Goal: Use online tool/utility: Use online tool/utility

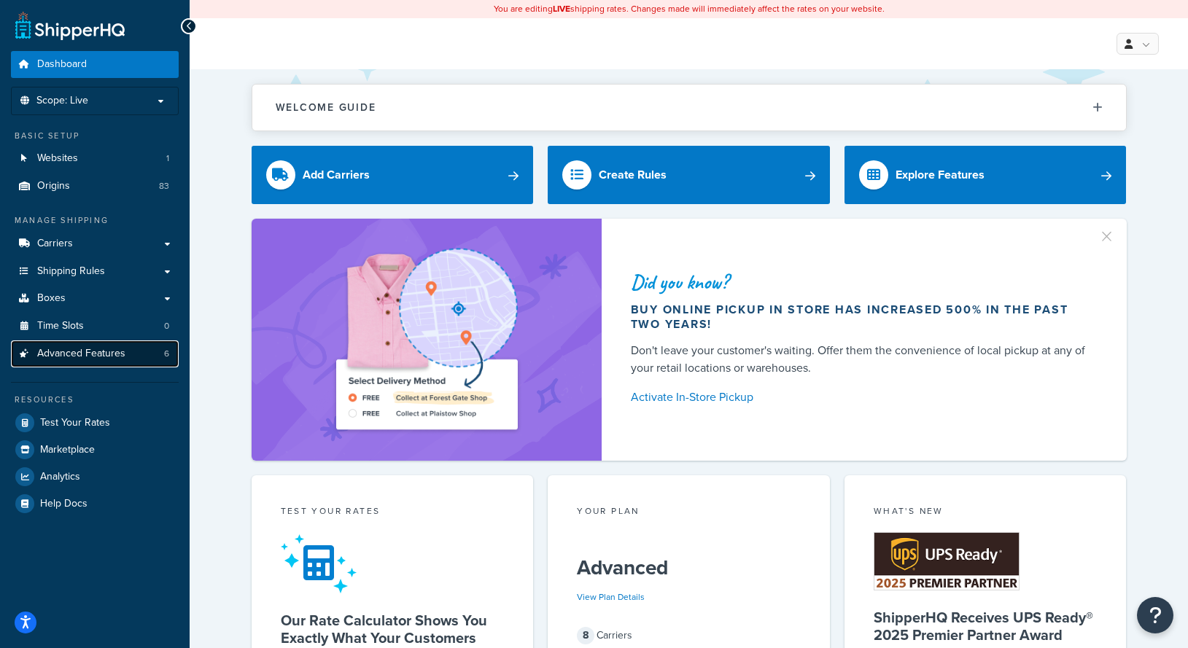
click at [155, 355] on link "Advanced Features 6" at bounding box center [95, 354] width 168 height 27
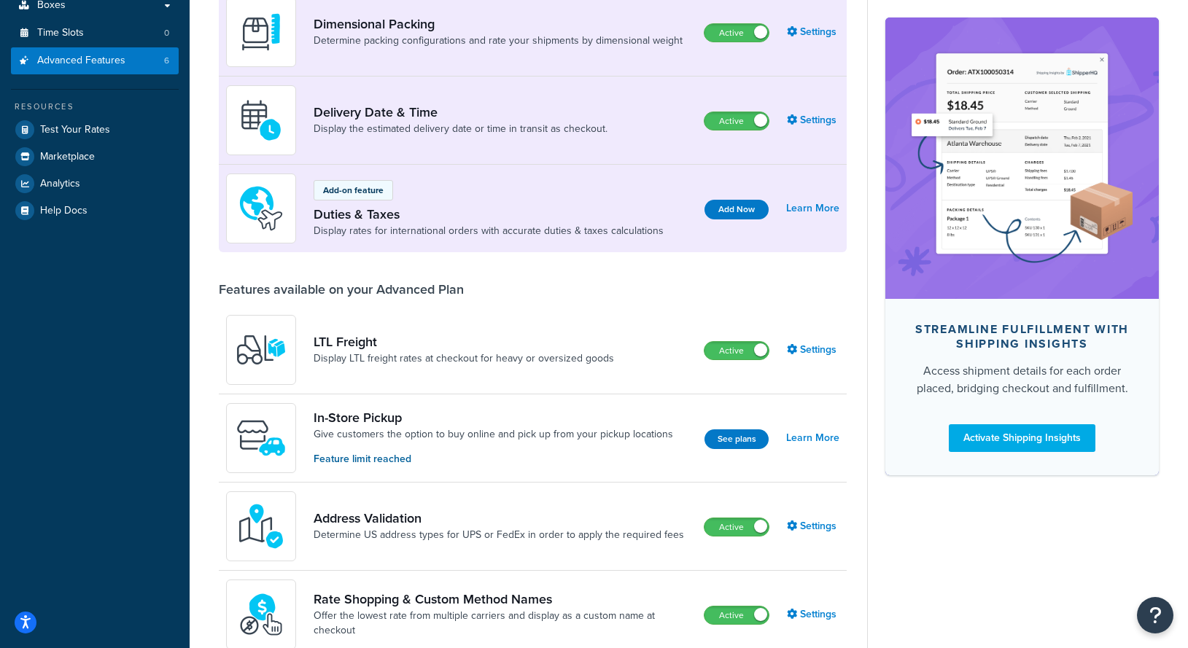
scroll to position [244, 0]
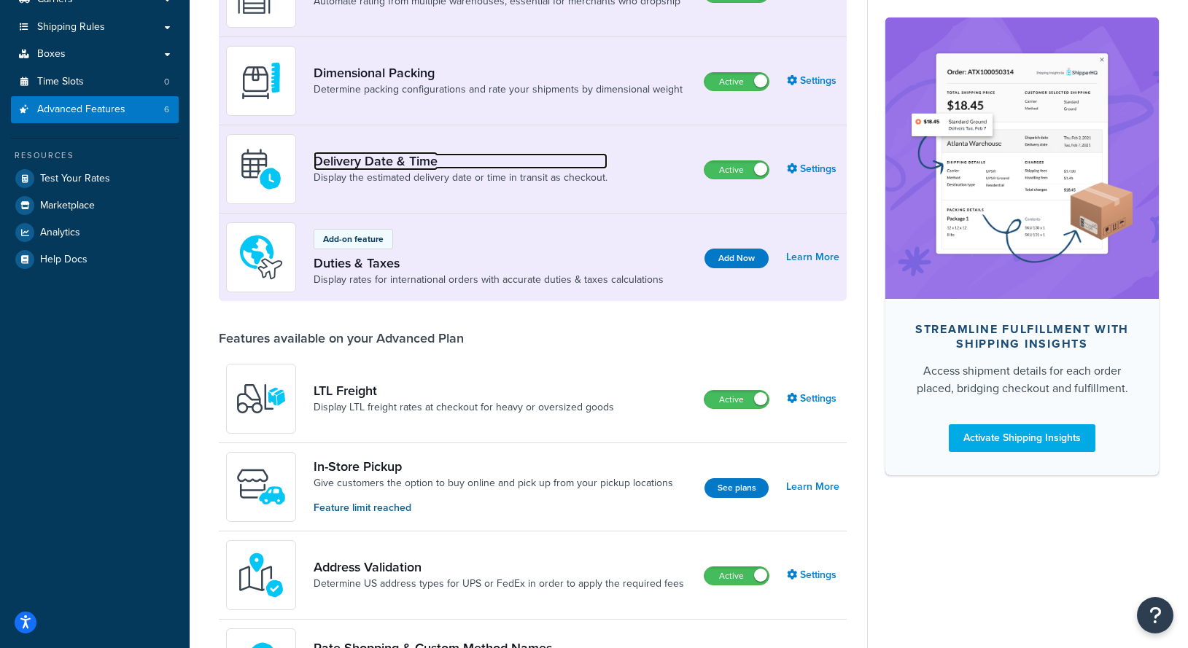
click at [412, 164] on link "Delivery Date & Time" at bounding box center [461, 161] width 294 height 16
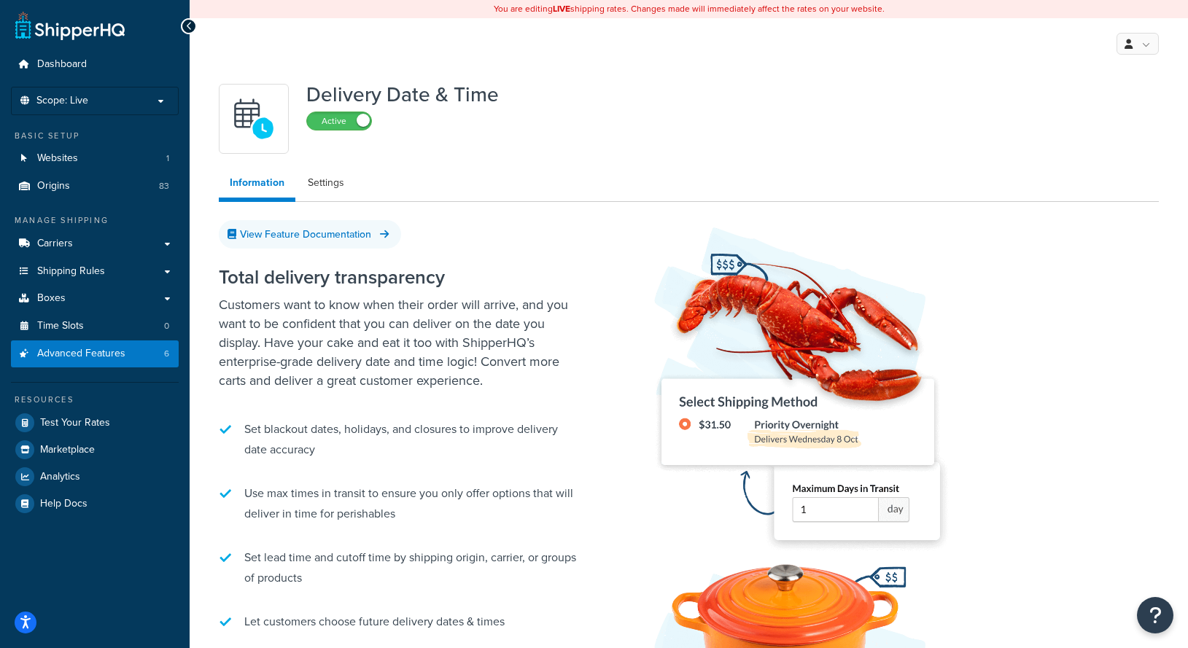
click at [191, 27] on icon at bounding box center [189, 26] width 7 height 10
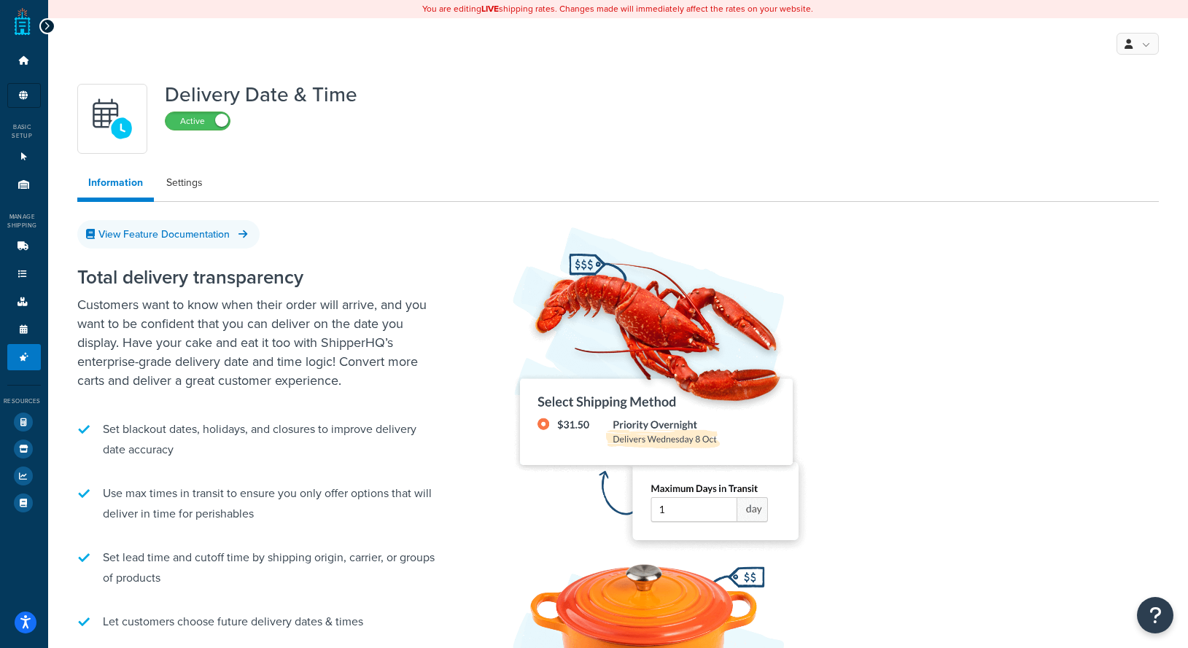
click at [40, 18] on div "Dashboard Scope: Live Basic Setup Websites 1 Origins 83 Manage Shipping Carrier…" at bounding box center [24, 479] width 48 height 958
click at [41, 23] on div at bounding box center [47, 26] width 16 height 16
click at [45, 28] on icon at bounding box center [47, 26] width 7 height 10
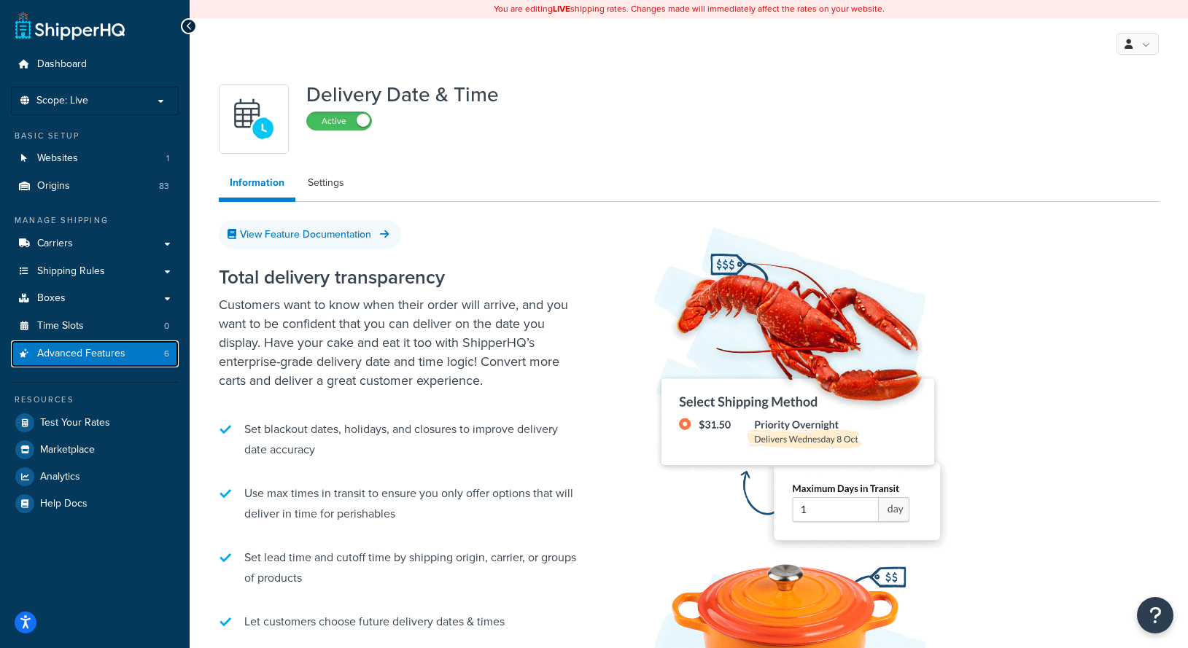
click at [104, 357] on span "Advanced Features" at bounding box center [81, 354] width 88 height 12
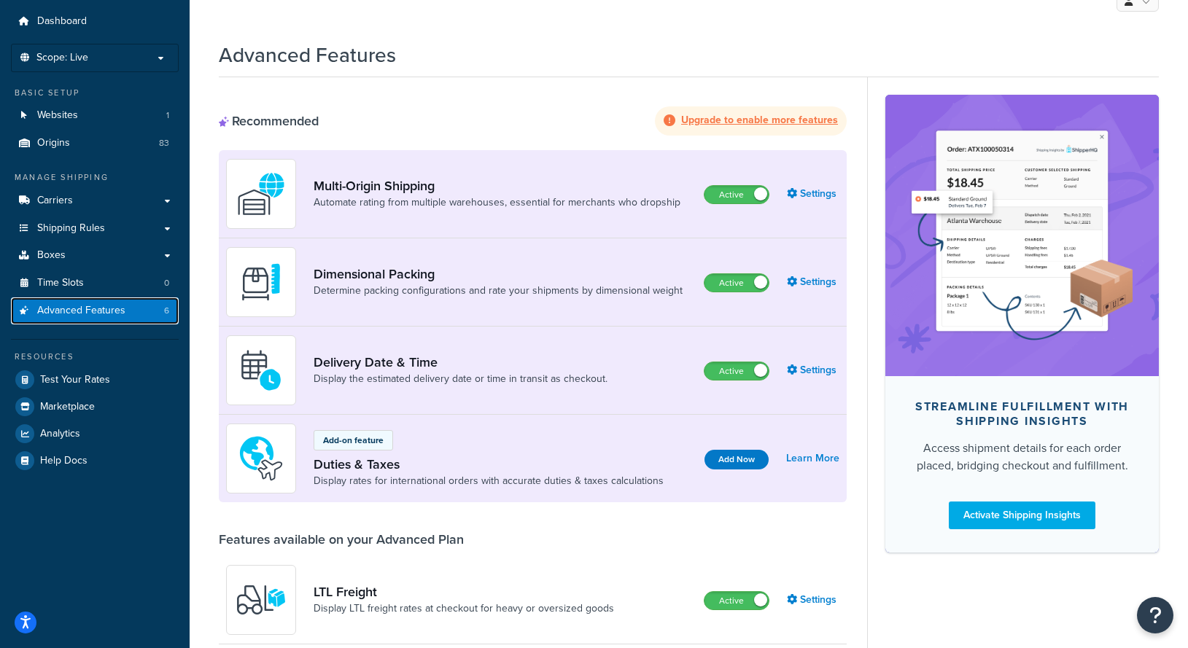
scroll to position [47, 0]
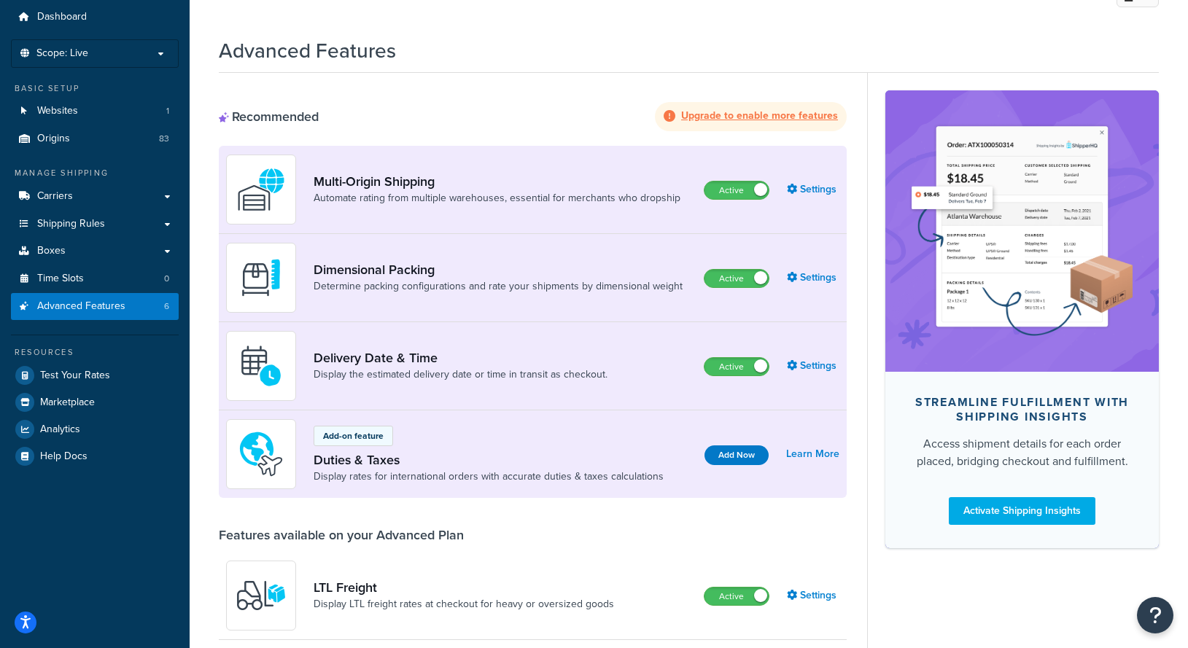
click at [327, 541] on div "Features available on your Advanced Plan" at bounding box center [341, 535] width 245 height 16
click at [340, 540] on div "Features available on your Advanced Plan" at bounding box center [341, 535] width 245 height 16
click at [352, 536] on div "Features available on your Advanced Plan" at bounding box center [341, 535] width 245 height 16
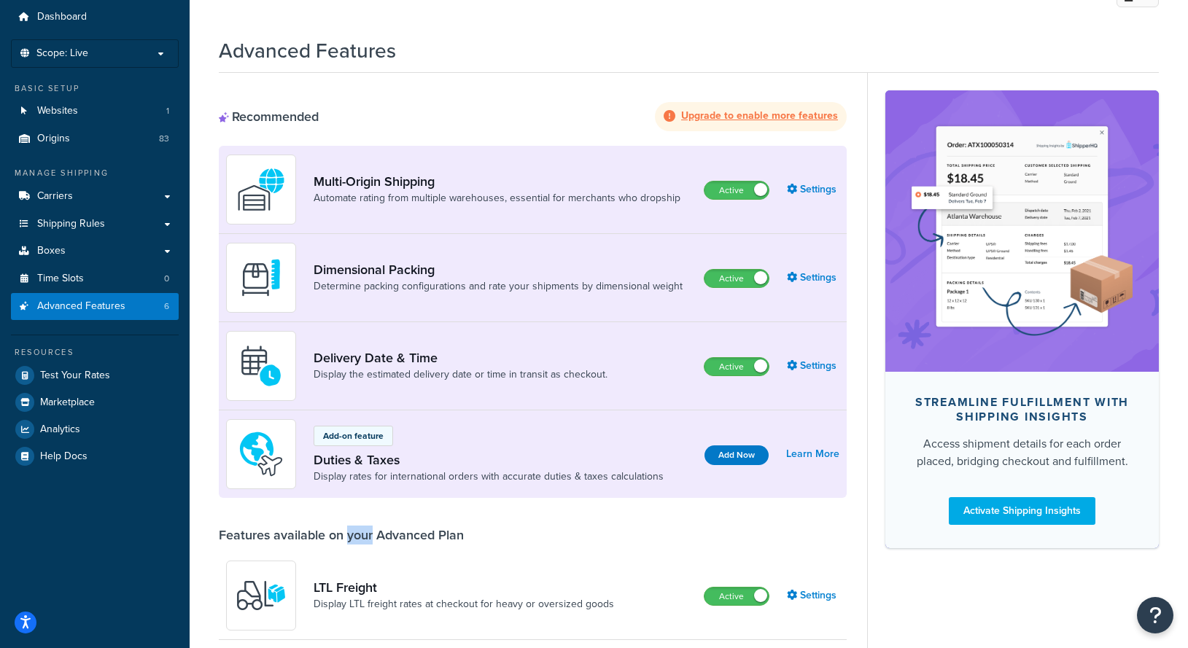
click at [352, 536] on div "Features available on your Advanced Plan" at bounding box center [341, 535] width 245 height 16
click at [329, 536] on div "Features available on your Advanced Plan" at bounding box center [341, 535] width 245 height 16
click at [366, 536] on div "Features available on your Advanced Plan" at bounding box center [341, 535] width 245 height 16
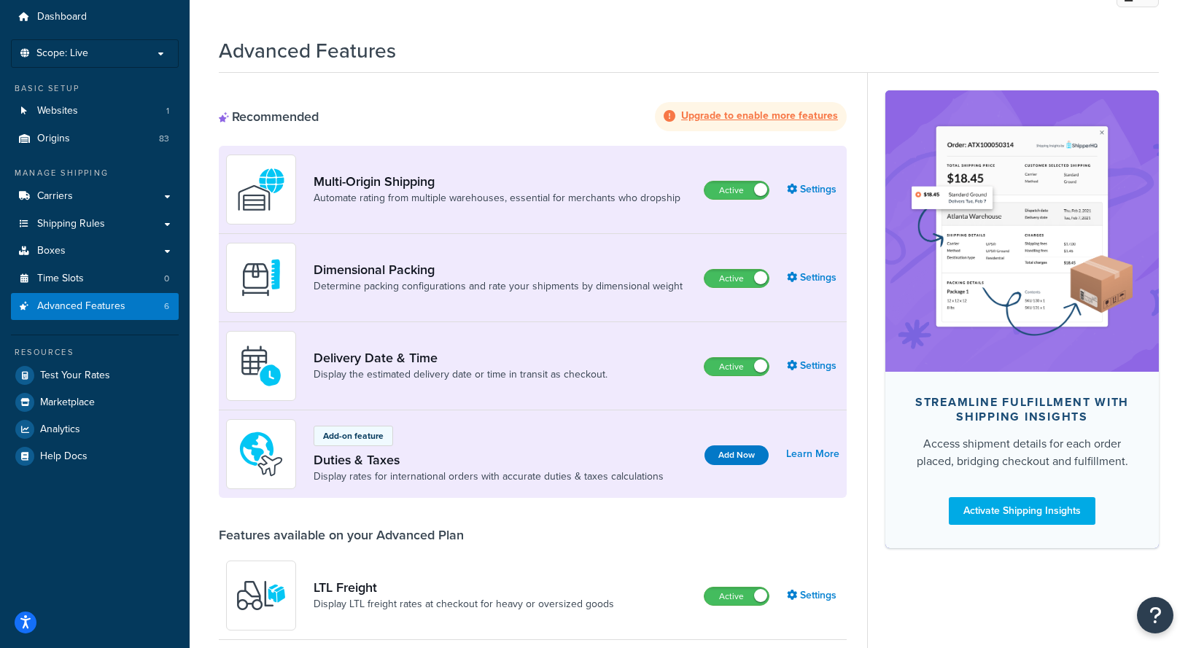
click at [341, 536] on div "Features available on your Advanced Plan" at bounding box center [341, 535] width 245 height 16
click at [388, 536] on div "Features available on your Advanced Plan" at bounding box center [341, 535] width 245 height 16
click at [335, 536] on div "Features available on your Advanced Plan" at bounding box center [341, 535] width 245 height 16
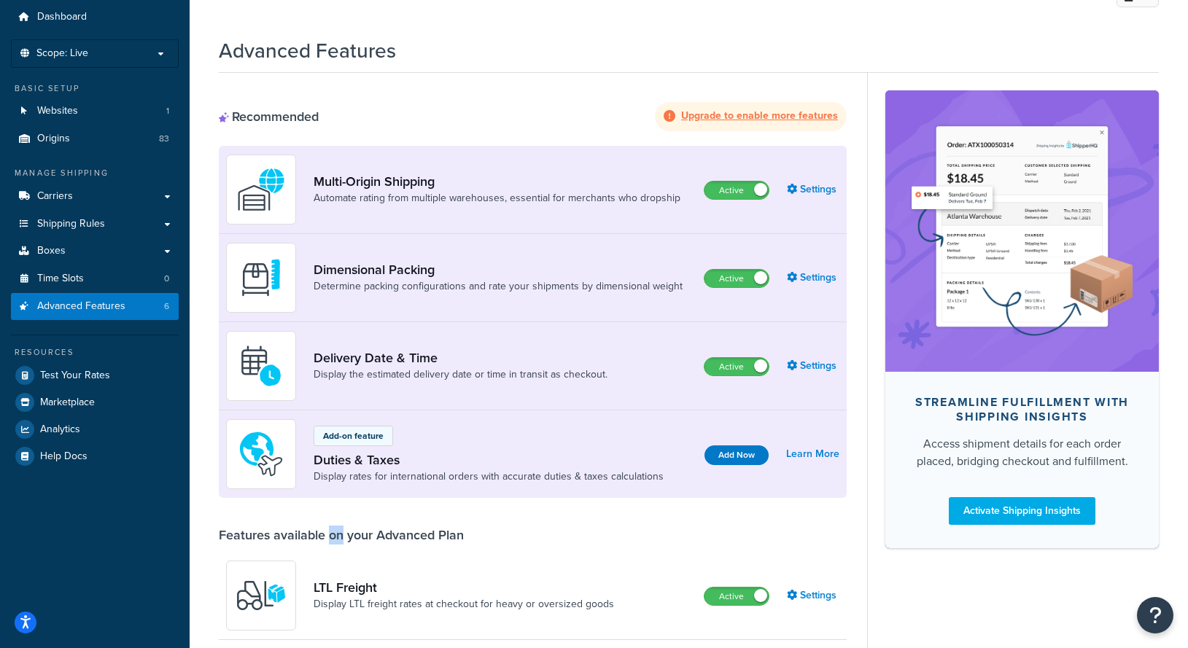
click at [335, 536] on div "Features available on your Advanced Plan" at bounding box center [341, 535] width 245 height 16
click at [324, 536] on div "Features available on your Advanced Plan" at bounding box center [341, 535] width 245 height 16
click at [317, 536] on div "Features available on your Advanced Plan" at bounding box center [341, 535] width 245 height 16
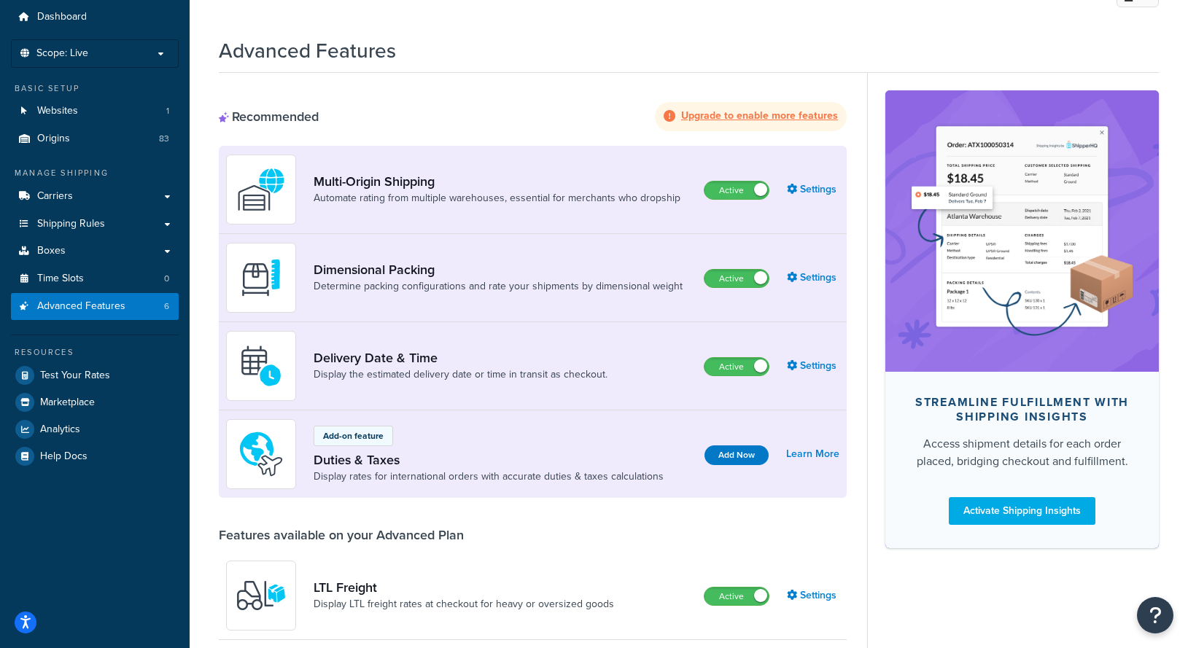
click at [348, 536] on div "Features available on your Advanced Plan" at bounding box center [341, 535] width 245 height 16
click at [341, 536] on div "Features available on your Advanced Plan" at bounding box center [341, 535] width 245 height 16
click at [365, 536] on div "Features available on your Advanced Plan" at bounding box center [341, 535] width 245 height 16
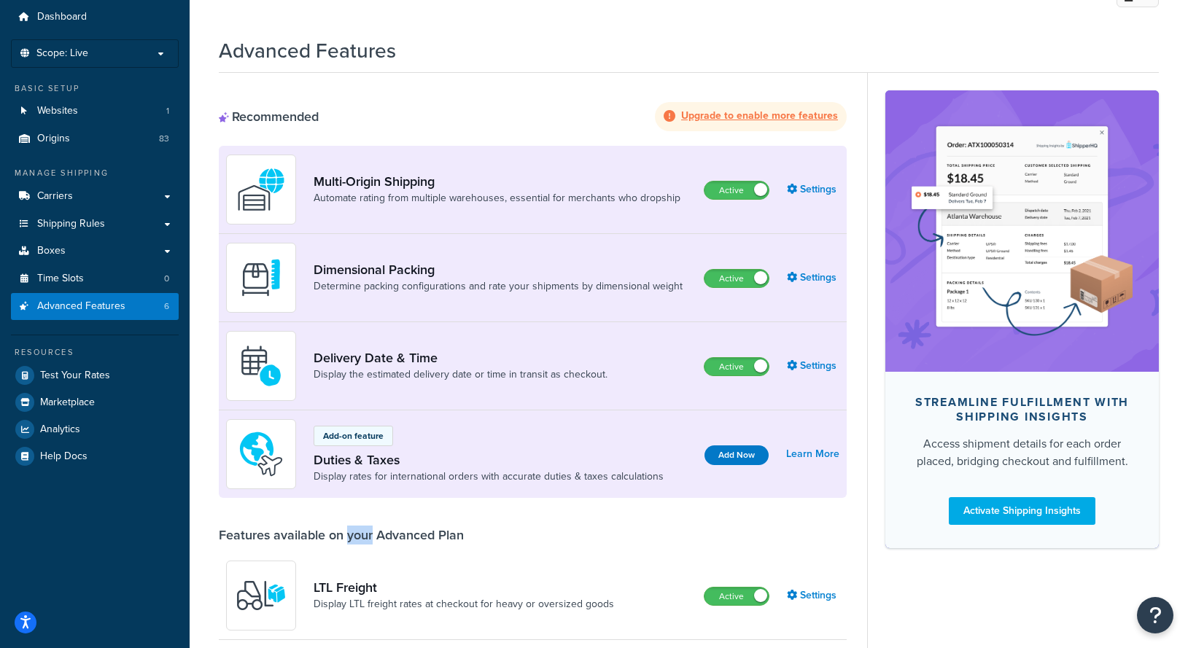
click at [365, 536] on div "Features available on your Advanced Plan" at bounding box center [341, 535] width 245 height 16
click at [413, 536] on div "Features available on your Advanced Plan" at bounding box center [341, 535] width 245 height 16
click at [462, 540] on div "Features available on your Advanced Plan" at bounding box center [341, 535] width 245 height 16
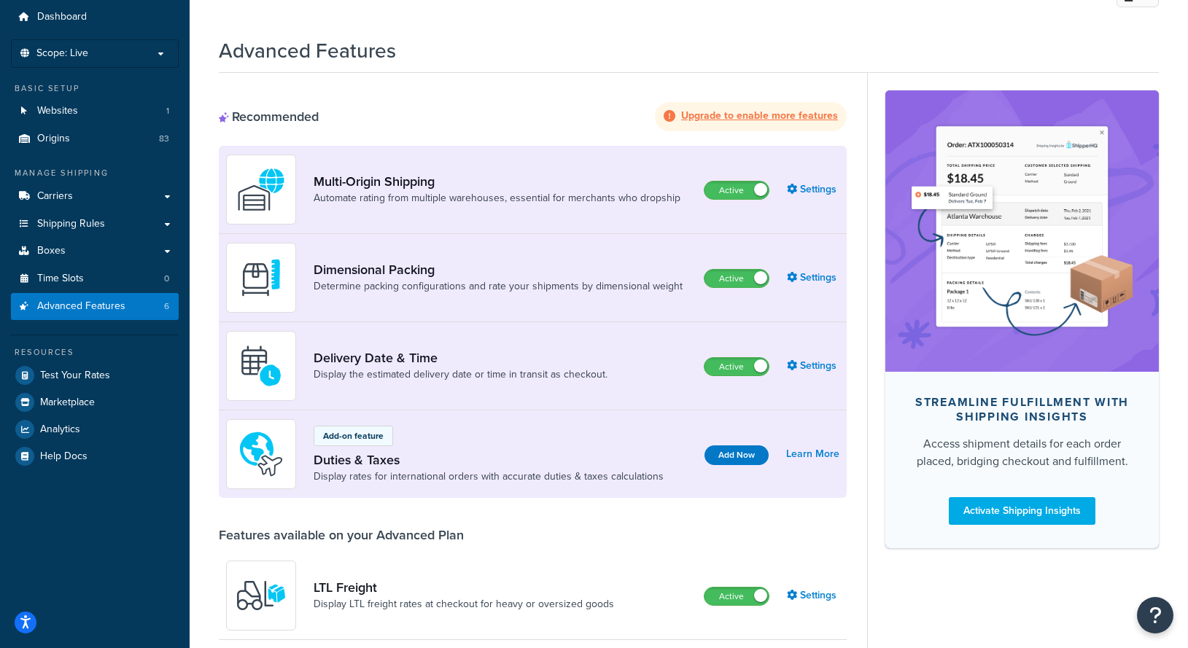
click at [390, 543] on div "Features available on your Advanced Plan" at bounding box center [341, 535] width 245 height 16
click at [440, 543] on div "Features available on your Advanced Plan" at bounding box center [341, 535] width 245 height 16
click at [397, 543] on div "Features available on your Advanced Plan" at bounding box center [341, 535] width 245 height 16
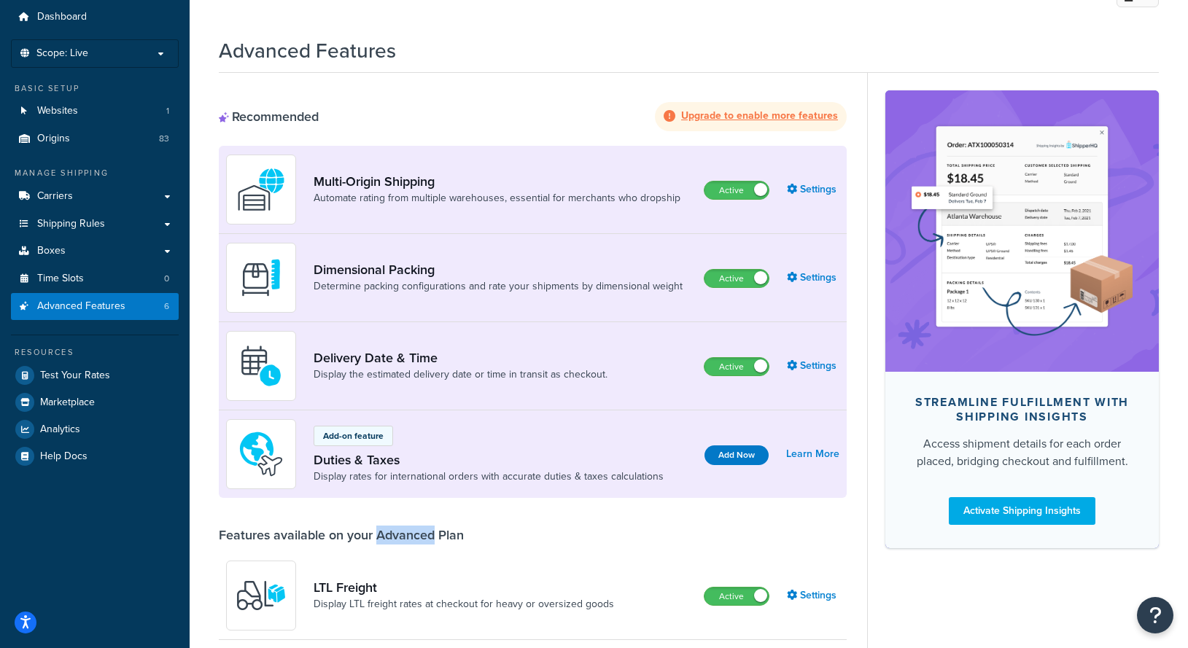
click at [397, 543] on div "Features available on your Advanced Plan" at bounding box center [341, 535] width 245 height 16
click at [355, 543] on div "Features available on your Advanced Plan" at bounding box center [341, 535] width 245 height 16
click at [285, 532] on div "Features available on your Advanced Plan" at bounding box center [341, 535] width 245 height 16
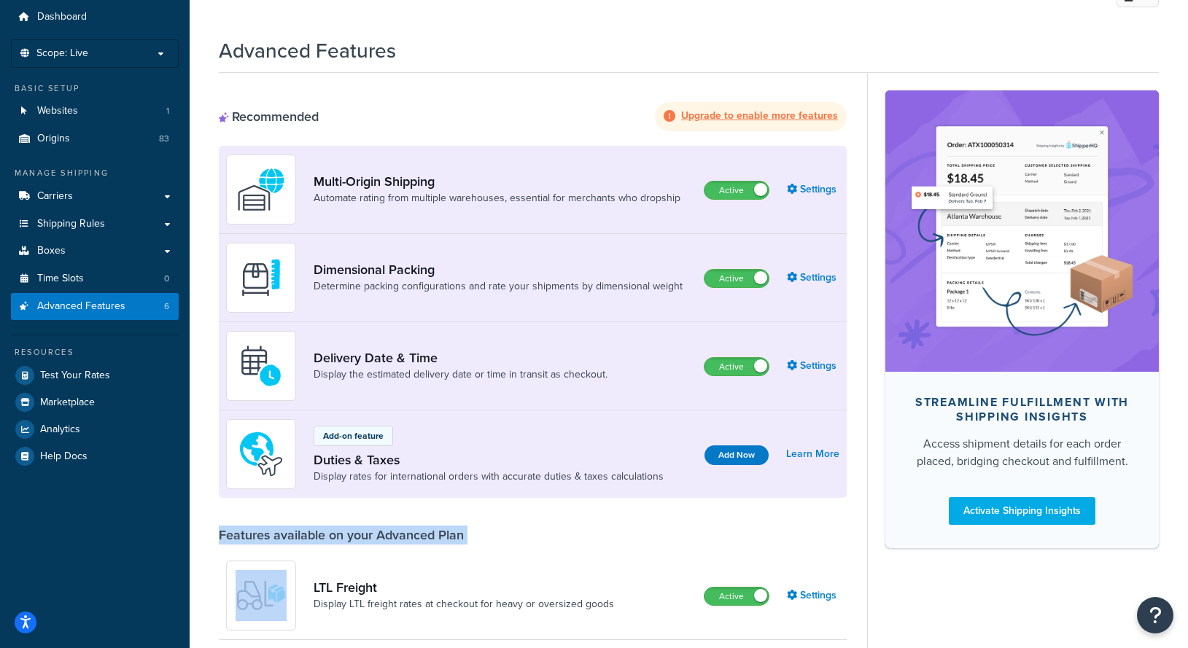
click at [285, 532] on div "Features available on your Advanced Plan" at bounding box center [341, 535] width 245 height 16
click at [222, 534] on div "Features available on your Advanced Plan" at bounding box center [341, 535] width 245 height 16
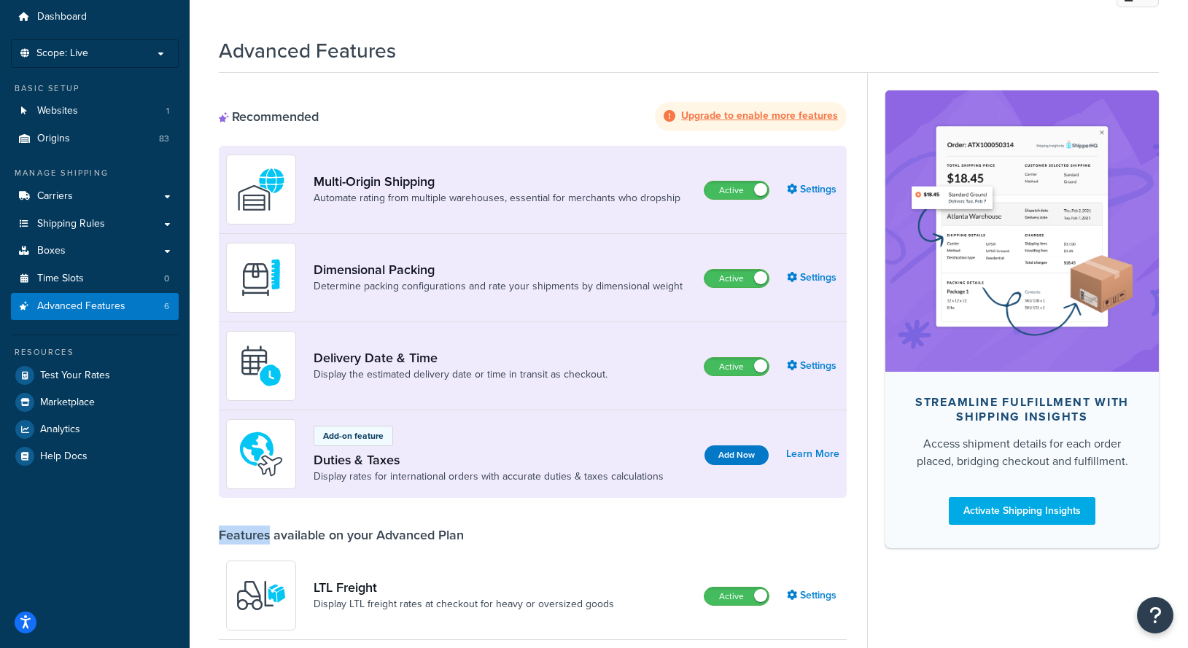
click at [222, 534] on div "Features available on your Advanced Plan" at bounding box center [341, 535] width 245 height 16
click at [244, 534] on div "Features available on your Advanced Plan" at bounding box center [341, 535] width 245 height 16
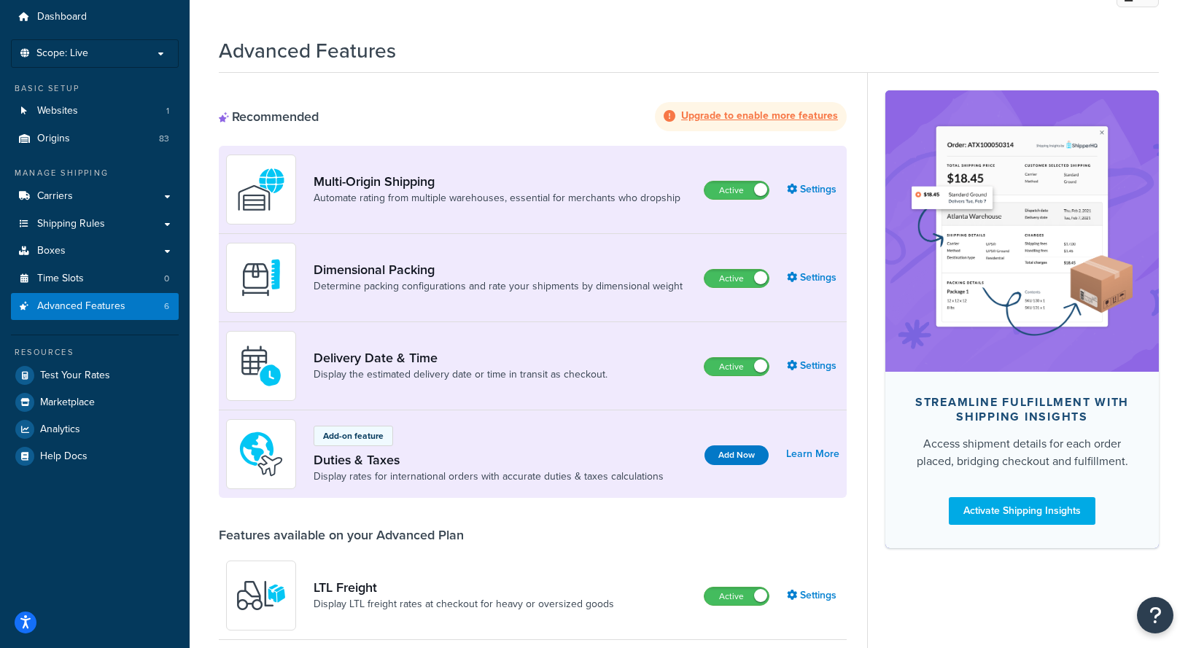
click at [297, 532] on div "Features available on your Advanced Plan" at bounding box center [341, 535] width 245 height 16
click at [343, 529] on div "Features available on your Advanced Plan" at bounding box center [341, 535] width 245 height 16
click at [334, 534] on div "Features available on your Advanced Plan" at bounding box center [341, 535] width 245 height 16
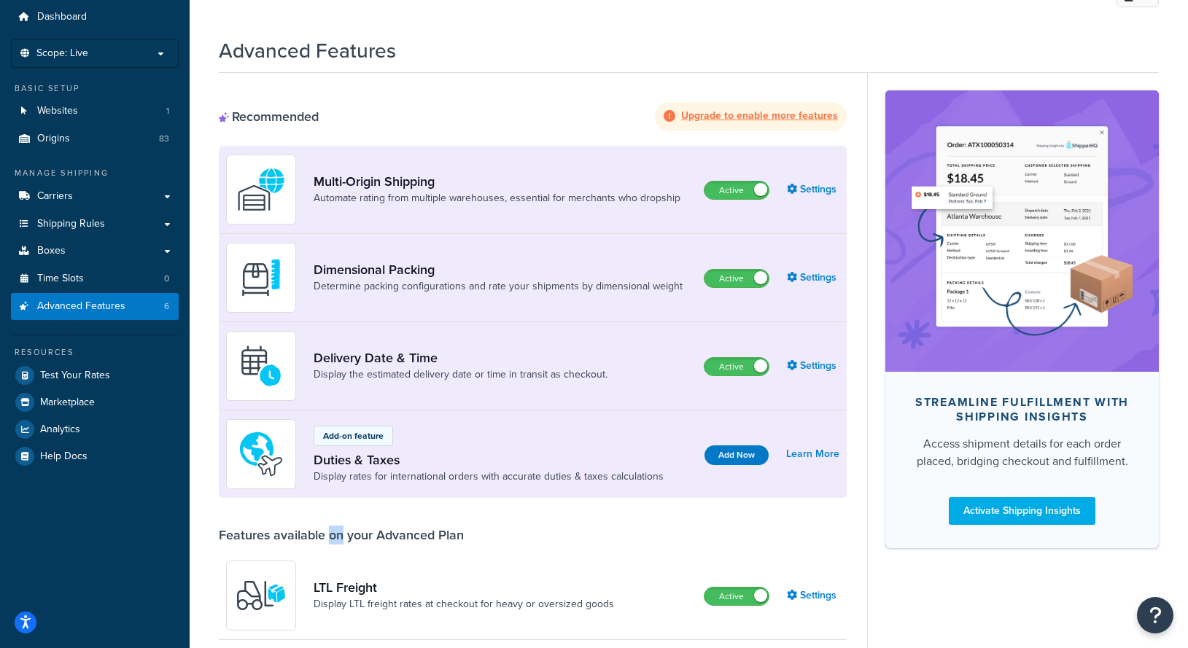
click at [334, 534] on div "Features available on your Advanced Plan" at bounding box center [341, 535] width 245 height 16
click at [359, 534] on div "Features available on your Advanced Plan" at bounding box center [341, 535] width 245 height 16
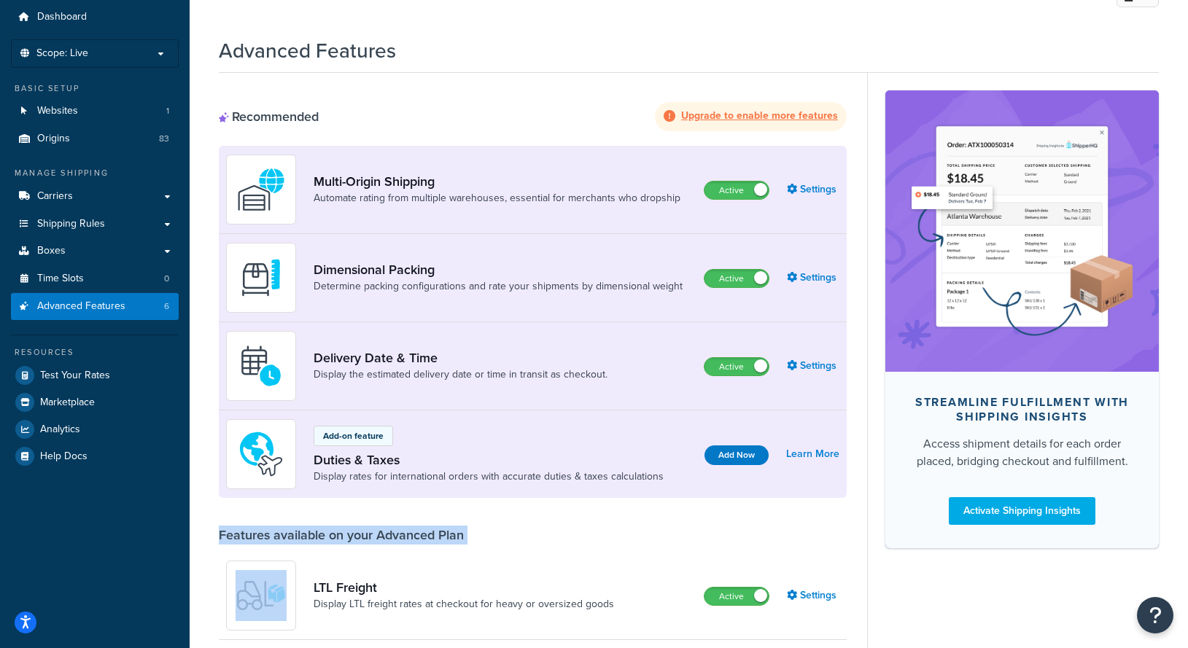
click at [359, 534] on div "Features available on your Advanced Plan" at bounding box center [341, 535] width 245 height 16
click at [341, 540] on div "Features available on your Advanced Plan" at bounding box center [341, 535] width 245 height 16
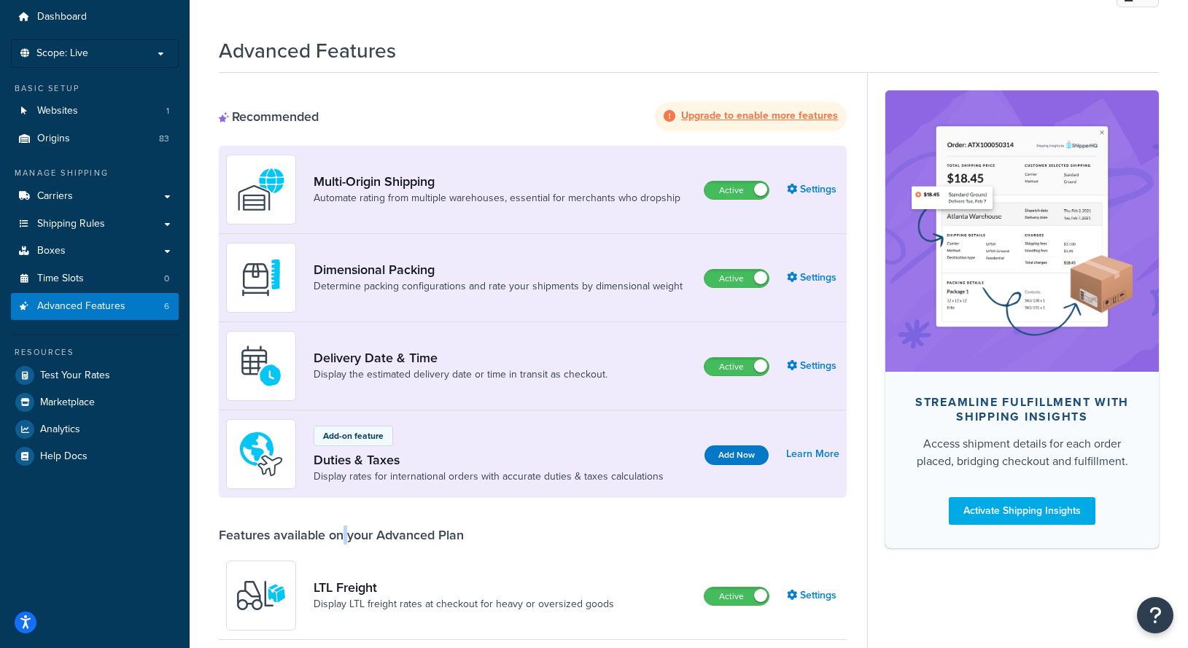
click at [341, 540] on div "Features available on your Advanced Plan" at bounding box center [341, 535] width 245 height 16
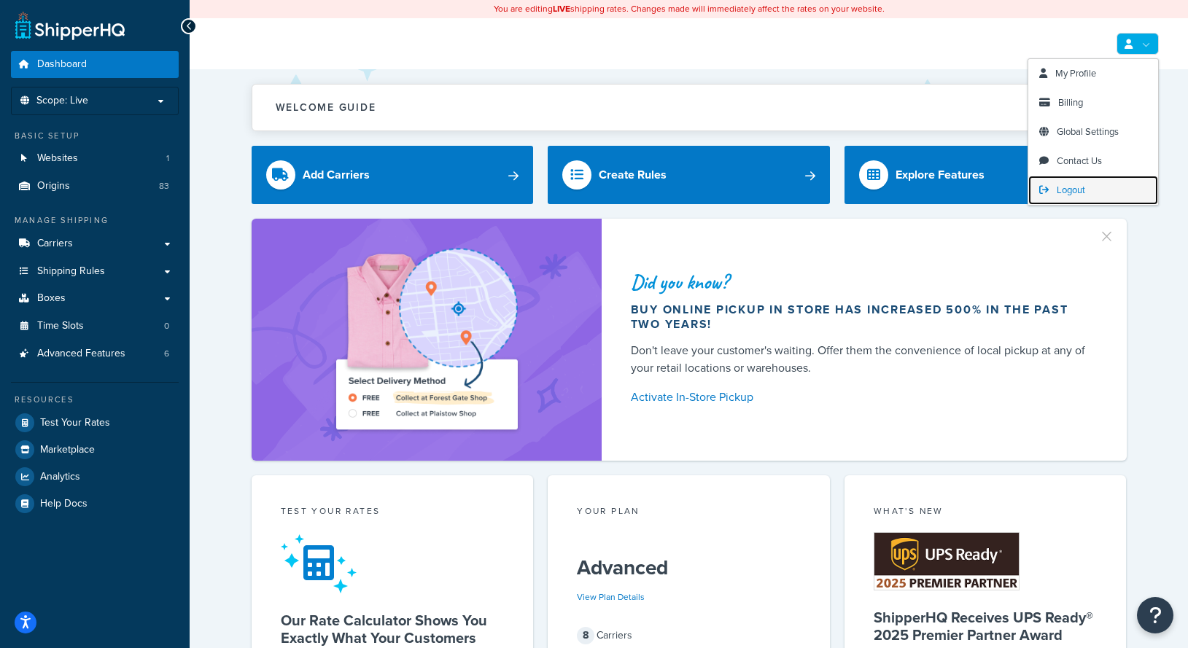
click at [1075, 186] on span "Logout" at bounding box center [1071, 190] width 28 height 14
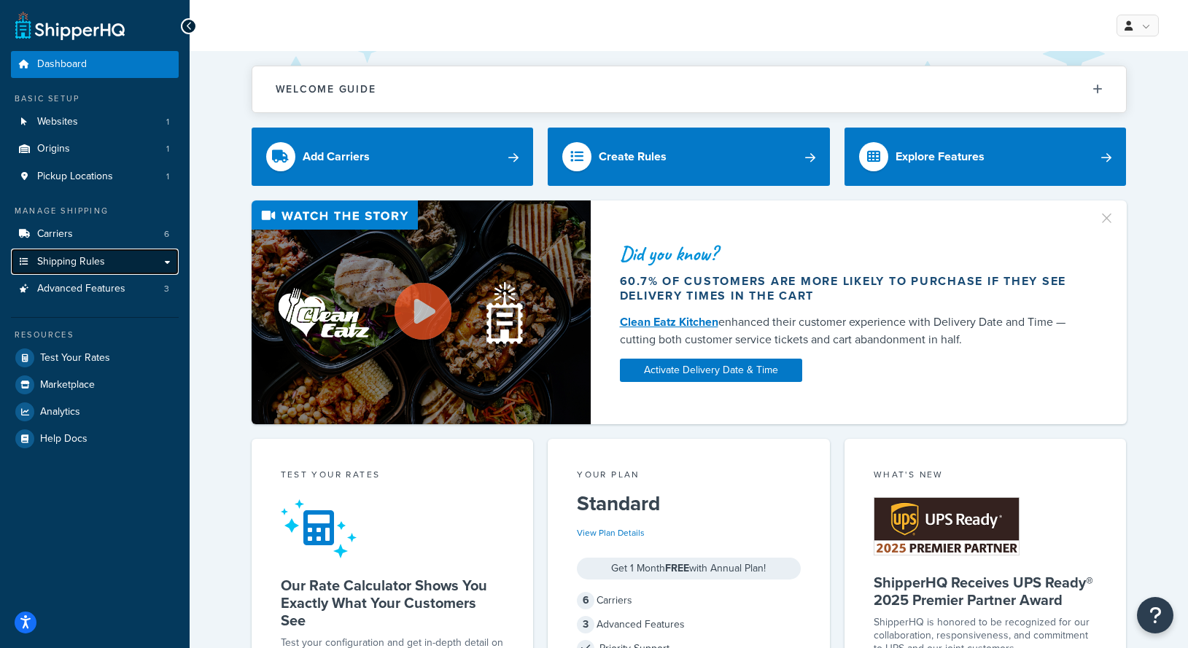
click at [125, 255] on link "Shipping Rules" at bounding box center [95, 262] width 168 height 27
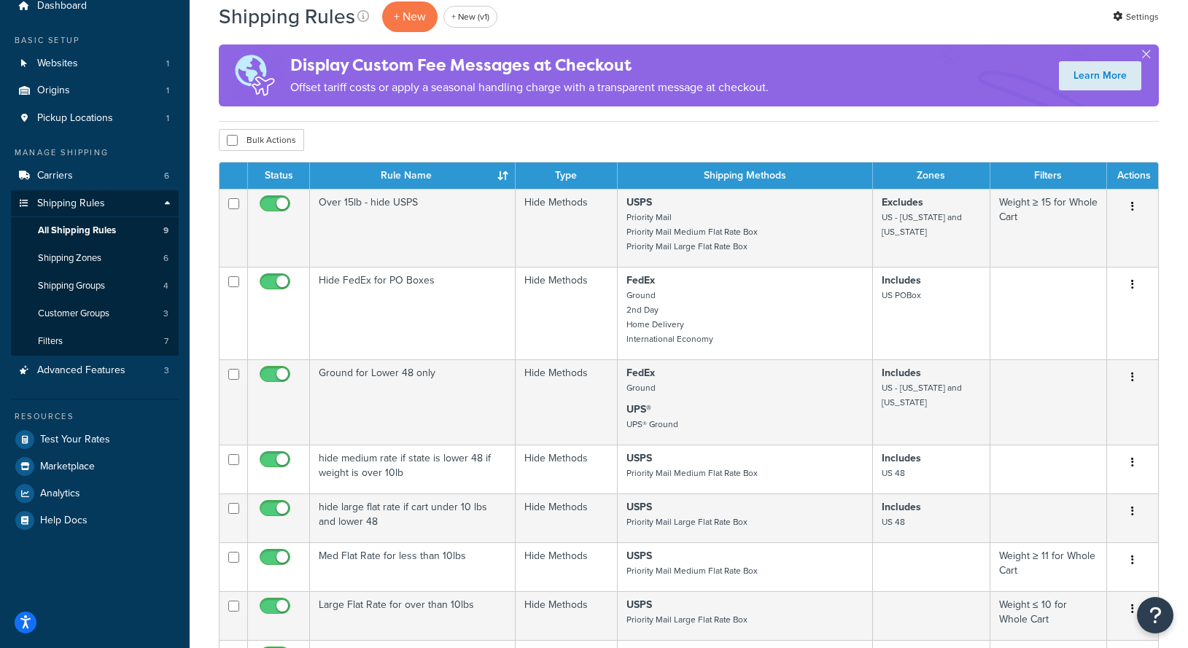
scroll to position [57, 0]
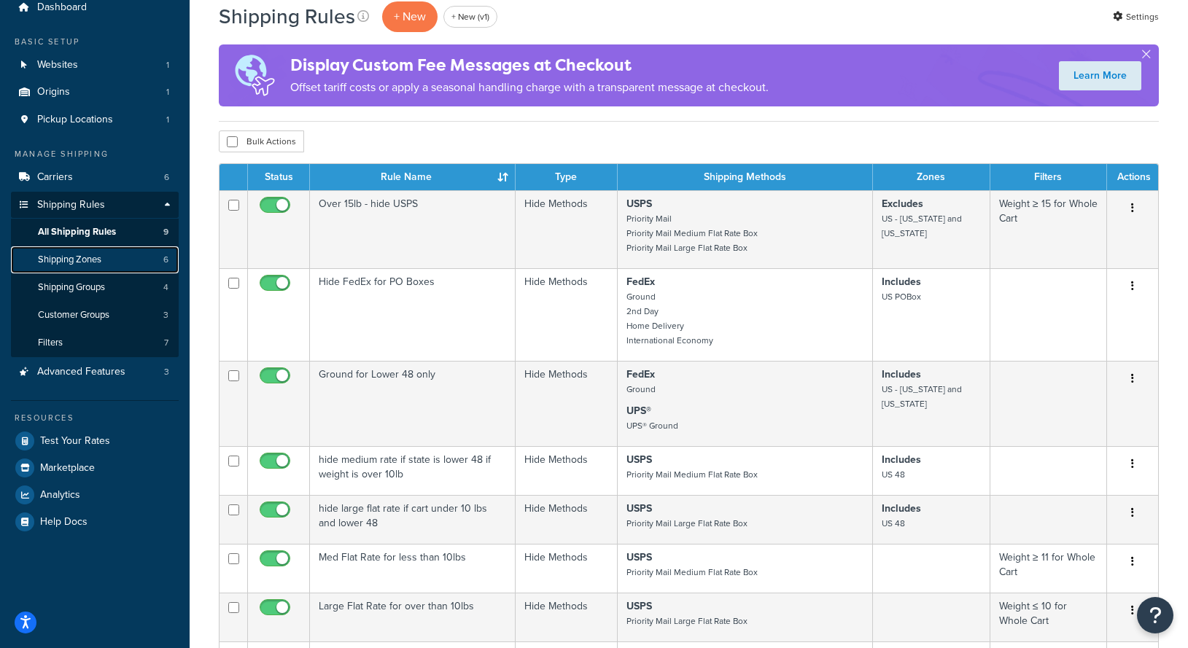
click at [98, 251] on link "Shipping Zones 6" at bounding box center [95, 259] width 168 height 27
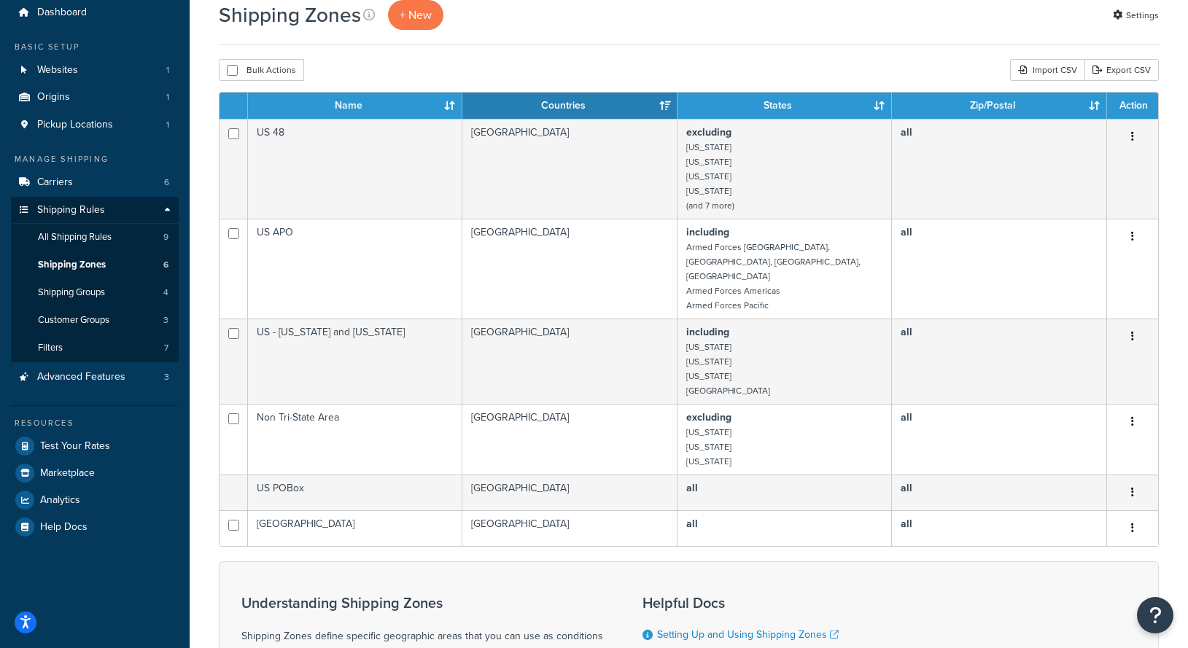
scroll to position [64, 0]
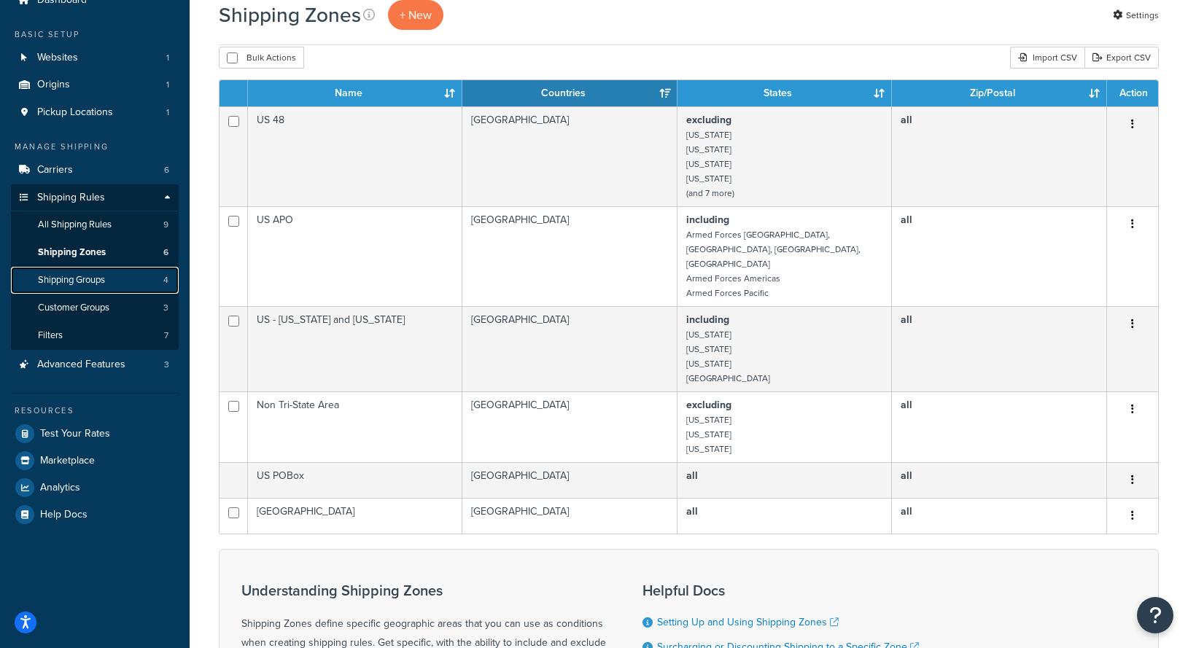
click at [131, 281] on link "Shipping Groups 4" at bounding box center [95, 280] width 168 height 27
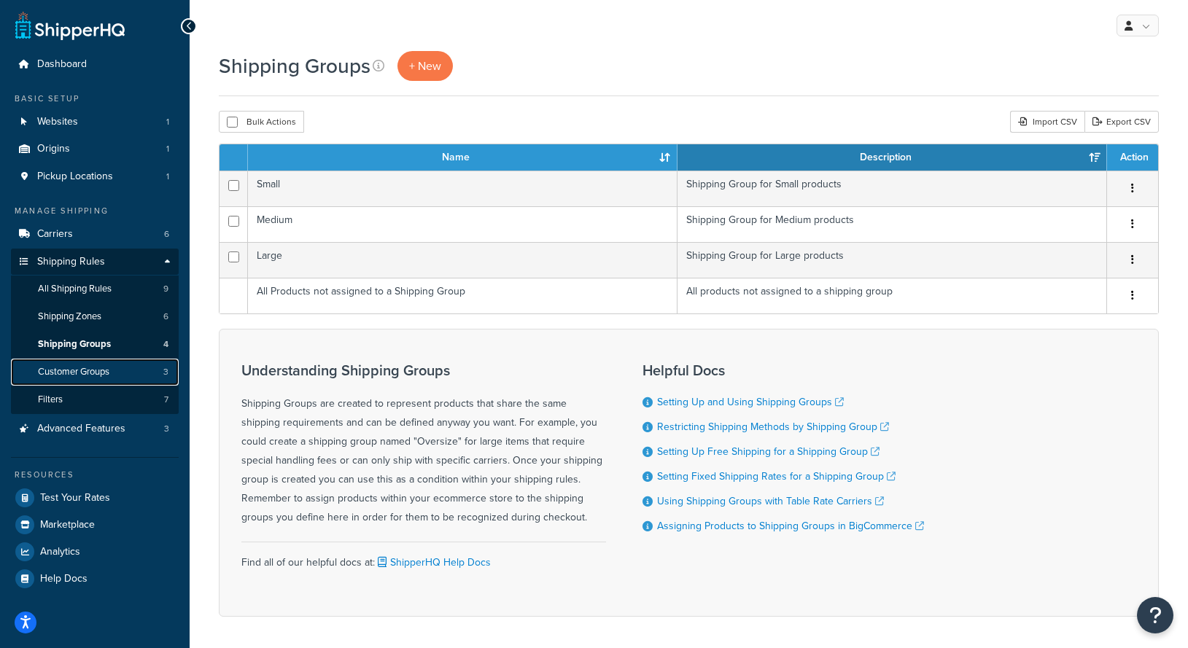
click at [125, 367] on link "Customer Groups 3" at bounding box center [95, 372] width 168 height 27
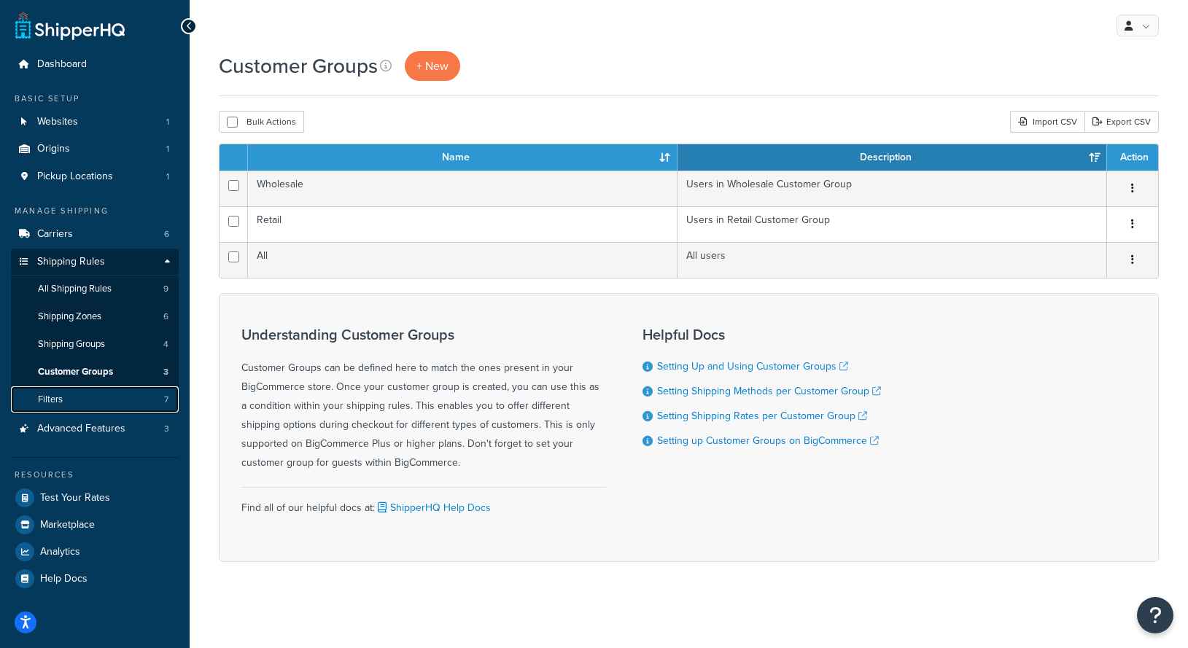
click at [134, 392] on link "Filters 7" at bounding box center [95, 399] width 168 height 27
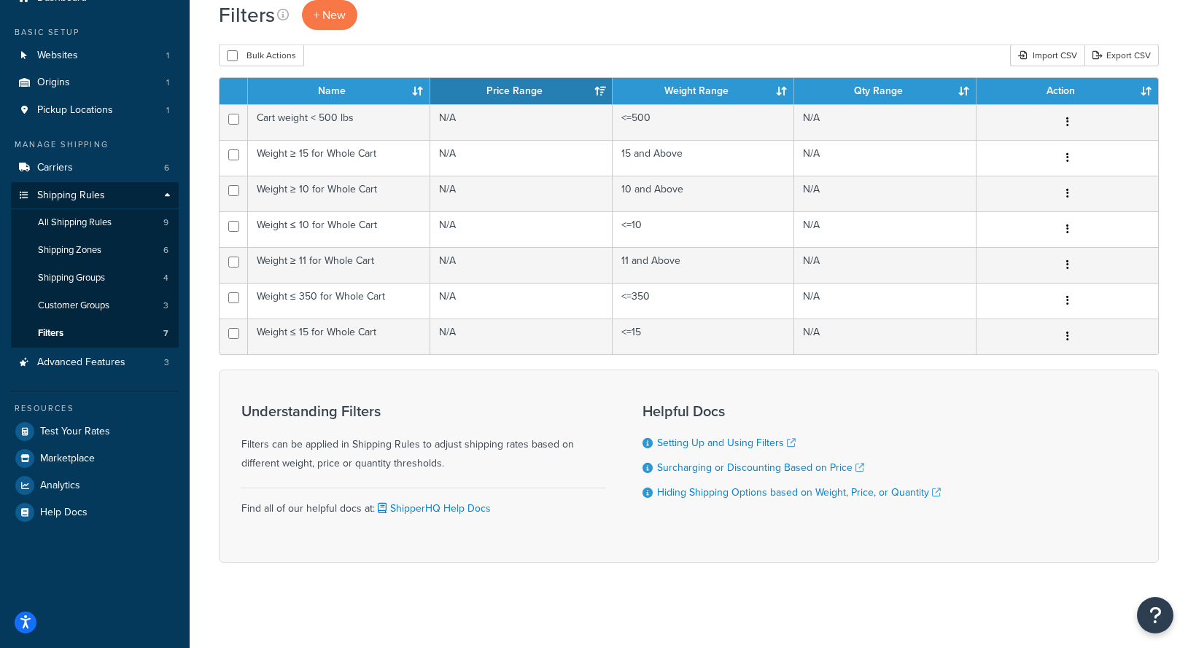
scroll to position [69, 0]
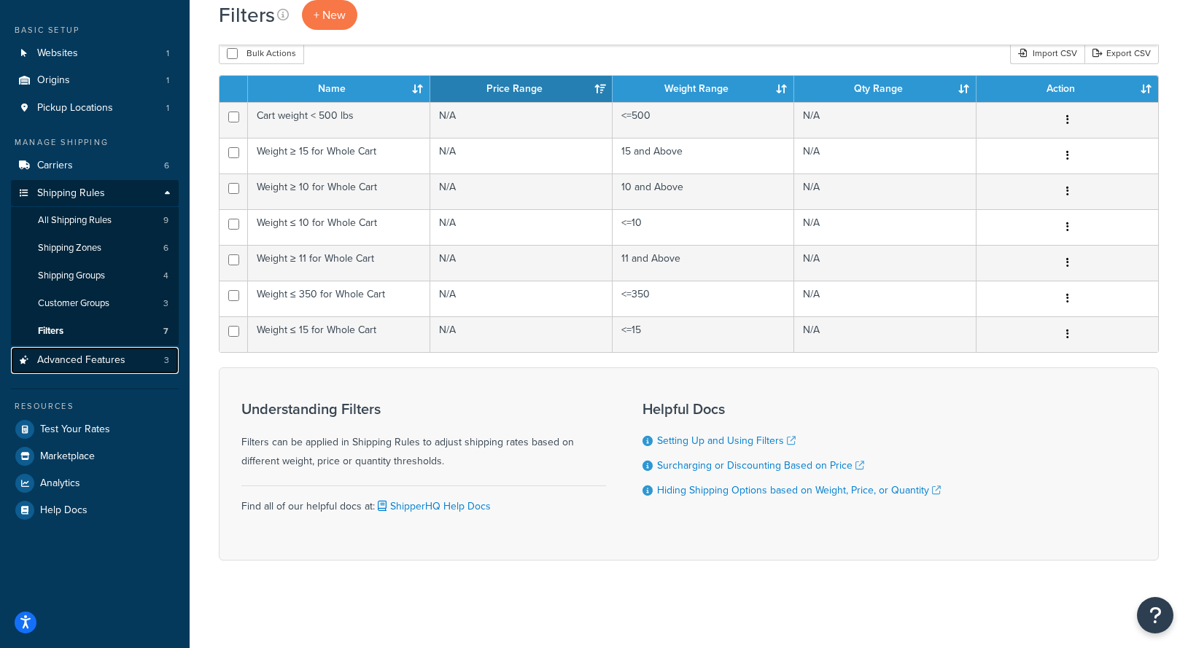
click at [125, 365] on link "Advanced Features 3" at bounding box center [95, 360] width 168 height 27
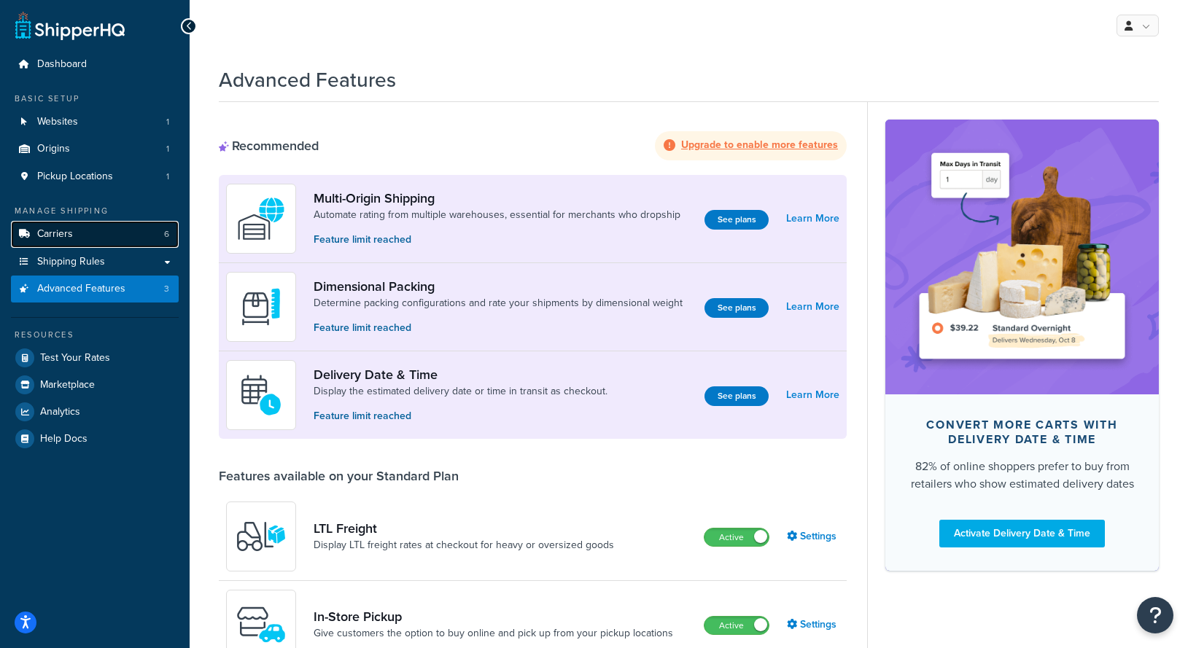
click at [121, 243] on link "Carriers 6" at bounding box center [95, 234] width 168 height 27
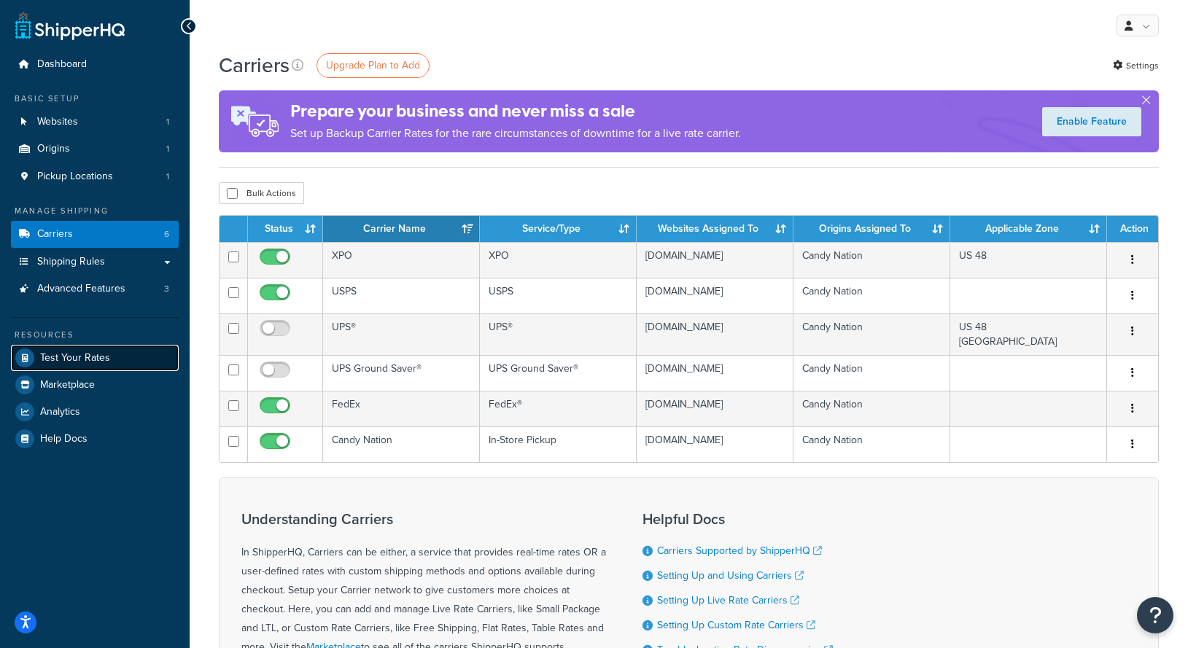
click at [98, 358] on span "Test Your Rates" at bounding box center [75, 358] width 70 height 12
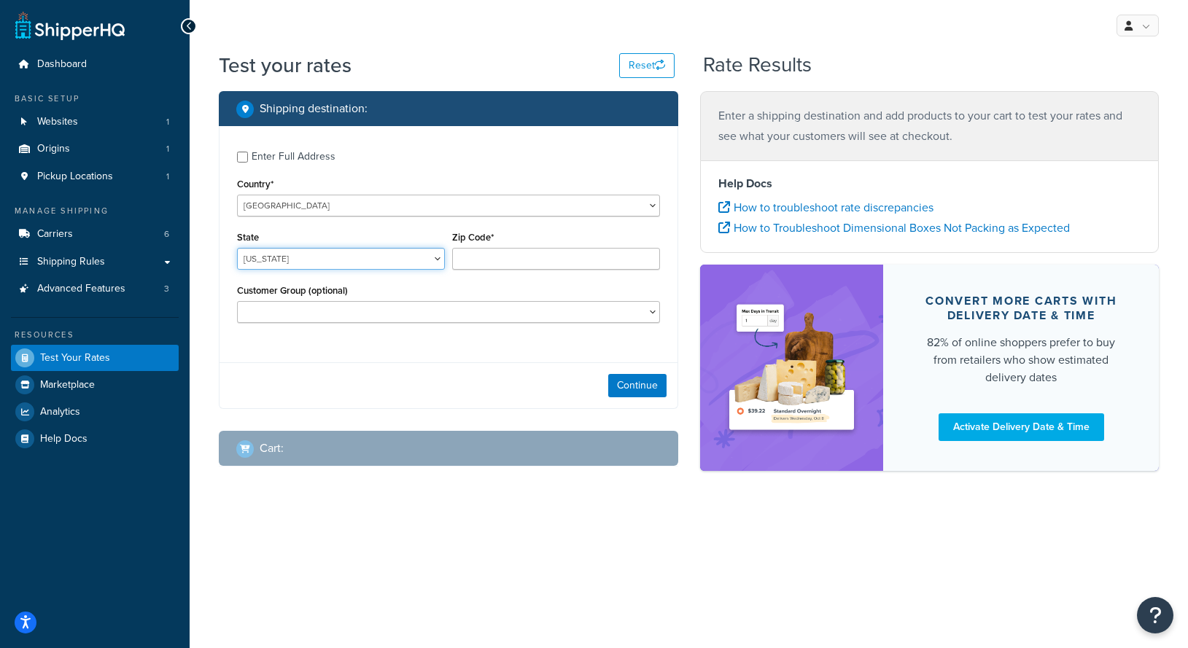
click at [413, 252] on select "Alabama Alaska American Samoa Arizona Arkansas Armed Forces Americas Armed Forc…" at bounding box center [341, 259] width 208 height 22
select select "IL"
click at [237, 248] on select "Alabama Alaska American Samoa Arizona Arkansas Armed Forces Americas Armed Forc…" at bounding box center [341, 259] width 208 height 22
click at [518, 261] on input "Zip Code*" at bounding box center [556, 259] width 208 height 22
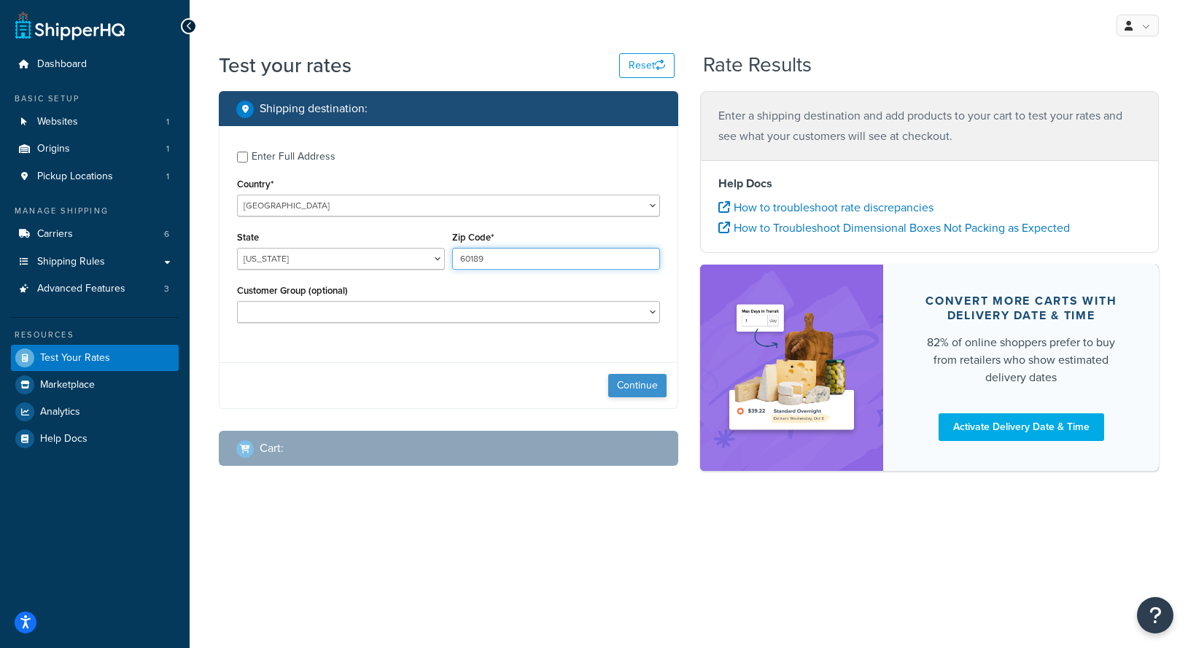
type input "60189"
click at [629, 390] on button "Continue" at bounding box center [637, 385] width 58 height 23
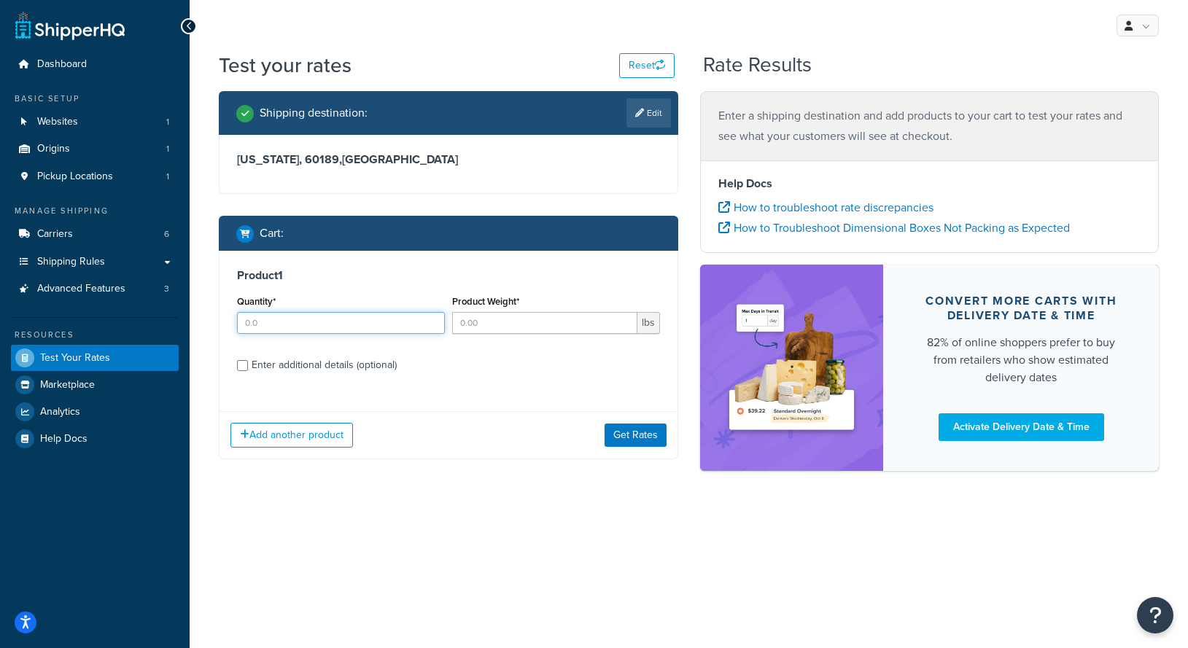
click at [349, 321] on input "Quantity*" at bounding box center [341, 323] width 208 height 22
type input "1"
click at [505, 335] on div "Product Weight* lbs" at bounding box center [555, 318] width 215 height 53
click at [508, 325] on input "Product Weight*" at bounding box center [544, 323] width 185 height 22
type input "1"
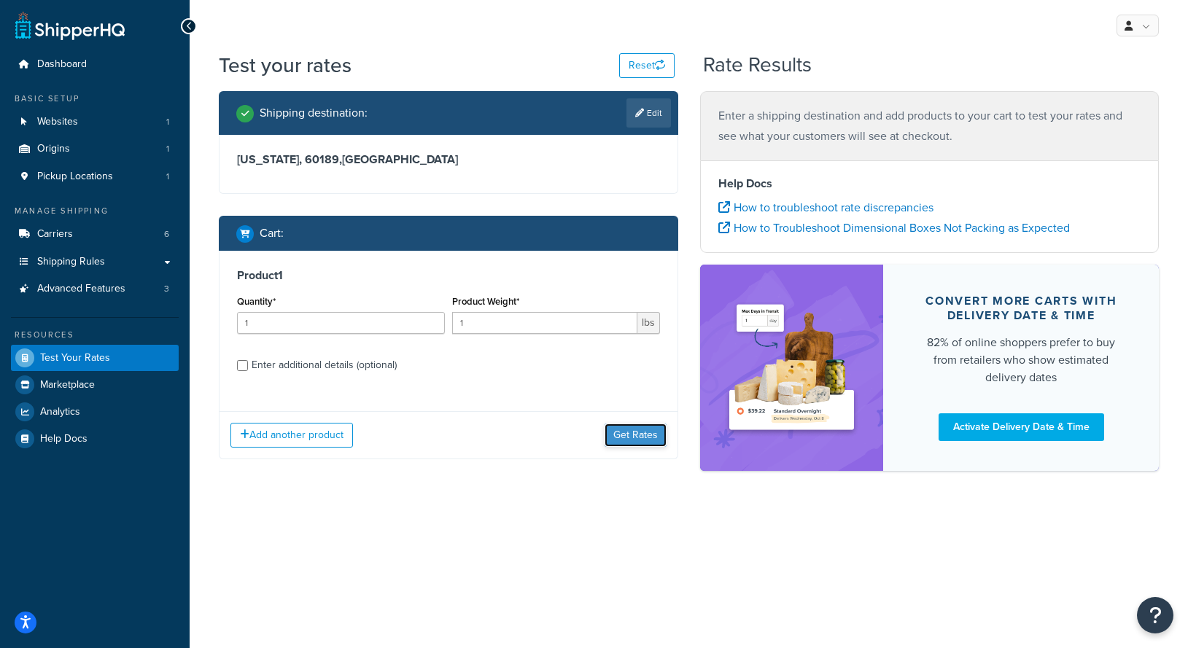
click at [626, 438] on button "Get Rates" at bounding box center [635, 435] width 62 height 23
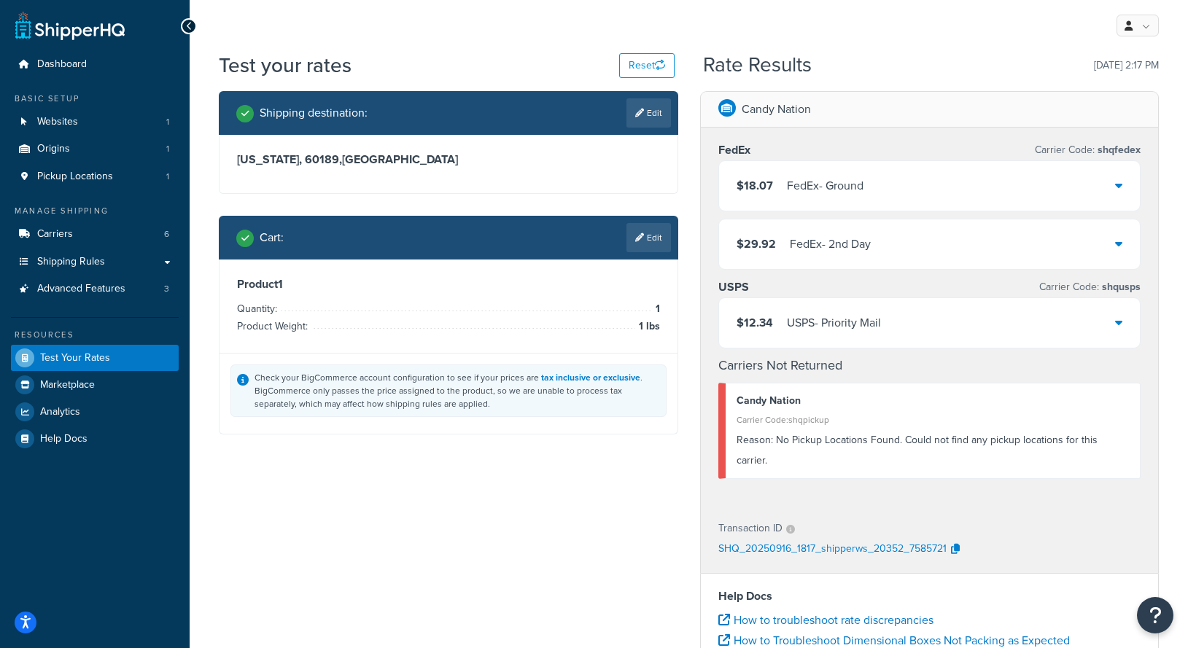
click at [477, 163] on h3 "Illinois, 60189 , United States" at bounding box center [448, 159] width 423 height 15
click at [637, 109] on icon at bounding box center [639, 113] width 9 height 9
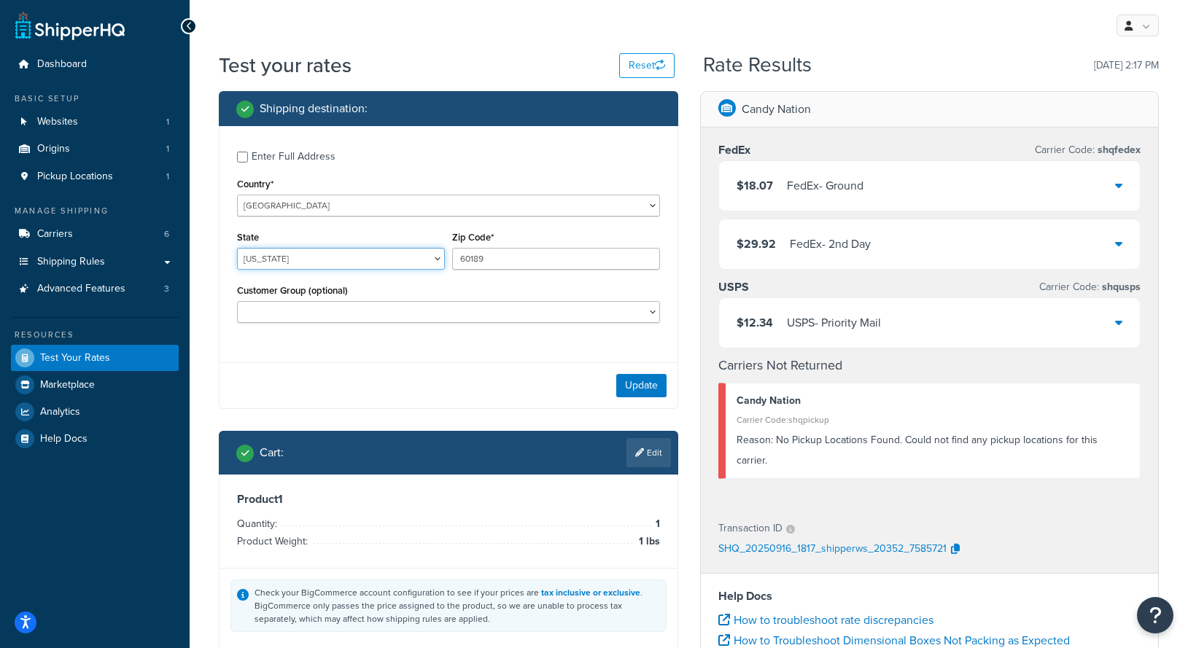
click at [315, 252] on select "Alabama Alaska American Samoa Arizona Arkansas Armed Forces Americas Armed Forc…" at bounding box center [341, 259] width 208 height 22
select select "TX"
click at [237, 248] on select "Alabama Alaska American Samoa Arizona Arkansas Armed Forces Americas Armed Forc…" at bounding box center [341, 259] width 208 height 22
click at [517, 257] on input "60189" at bounding box center [556, 259] width 208 height 22
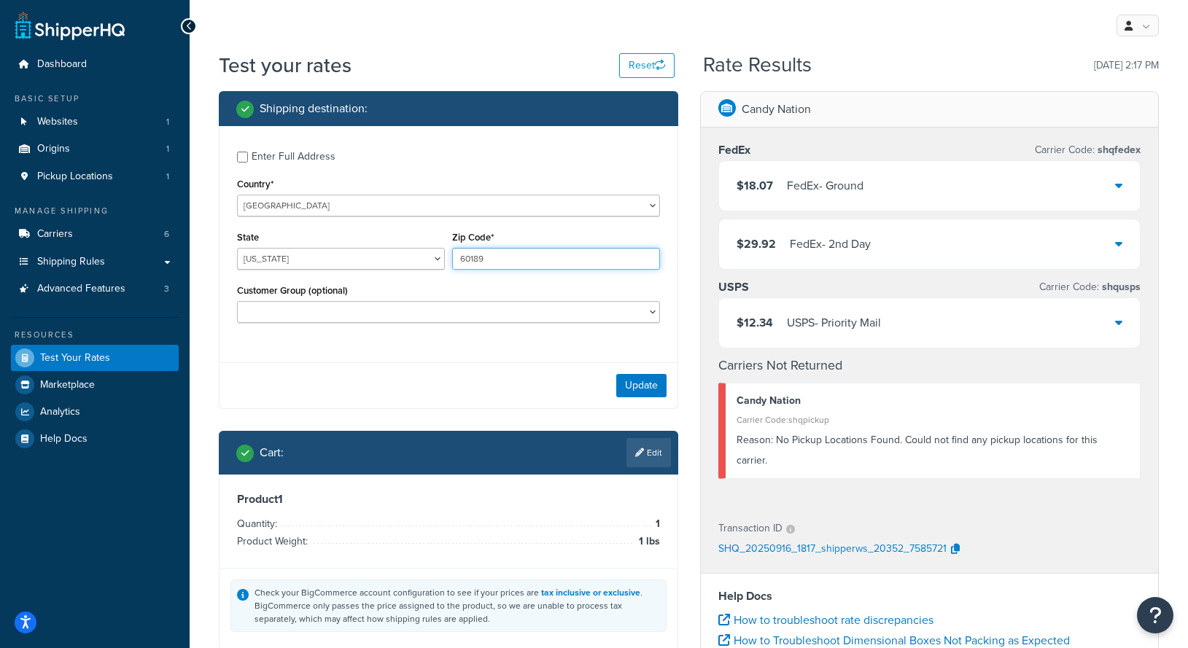
click at [517, 257] on input "60189" at bounding box center [556, 259] width 208 height 22
type input "78702"
click at [436, 349] on div "Enter Full Address Country* United States United Kingdom Afghanistan Åland Isla…" at bounding box center [448, 238] width 458 height 225
click at [636, 381] on button "Update" at bounding box center [641, 385] width 50 height 23
